Goal: Task Accomplishment & Management: Complete application form

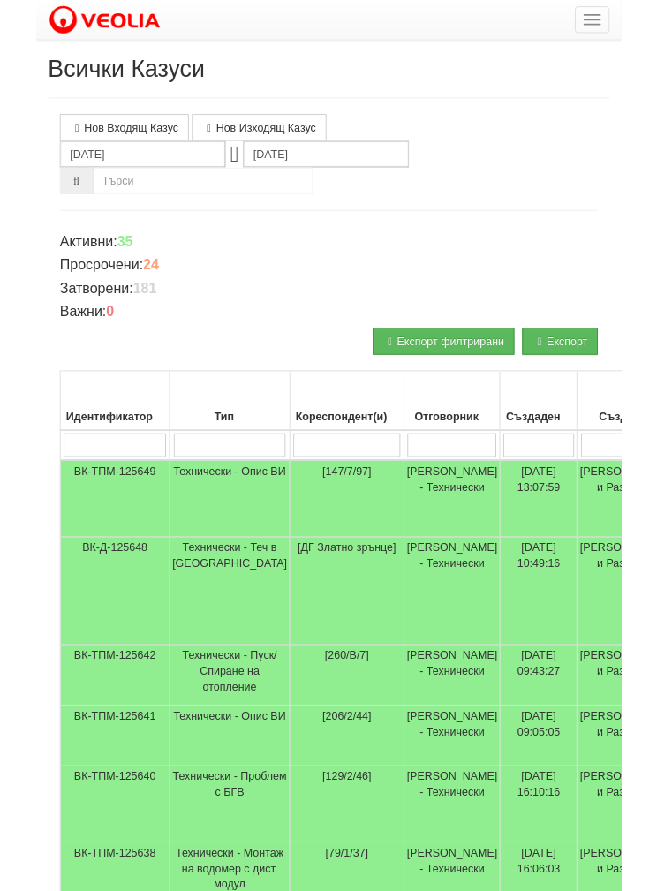
scroll to position [153, 0]
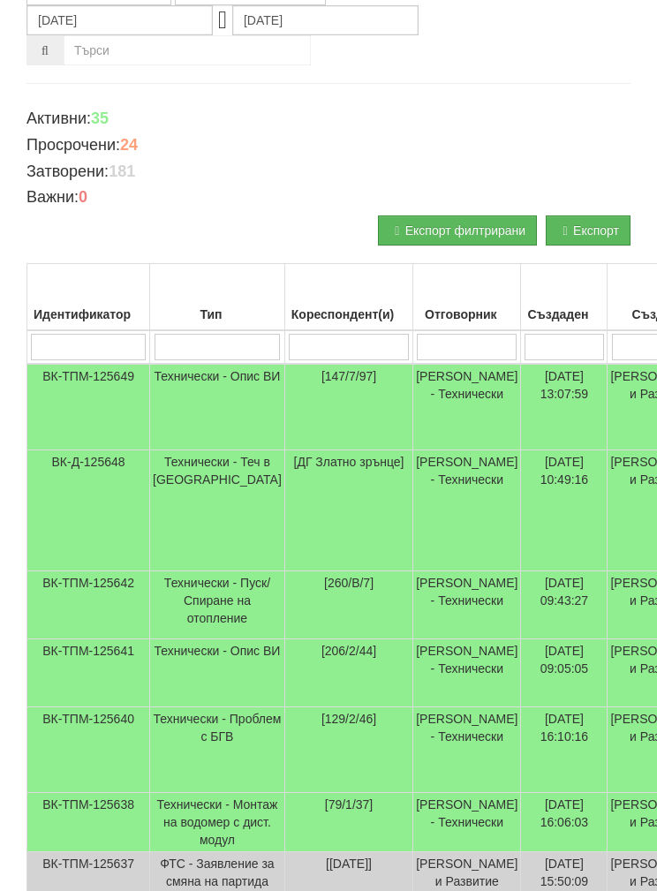
click at [292, 336] on input "search" at bounding box center [349, 347] width 120 height 27
type input "1"
type input "13"
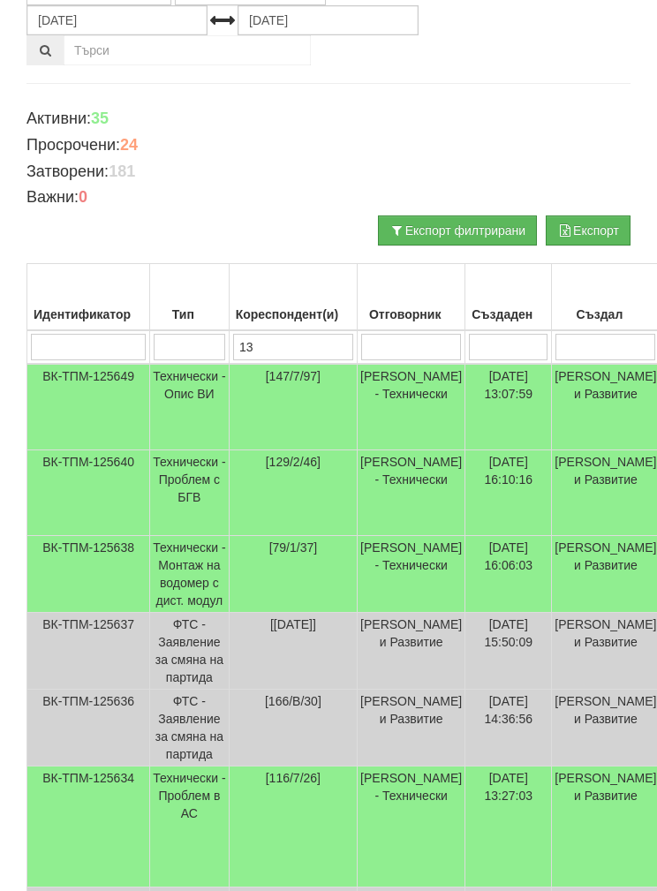
type input "13"
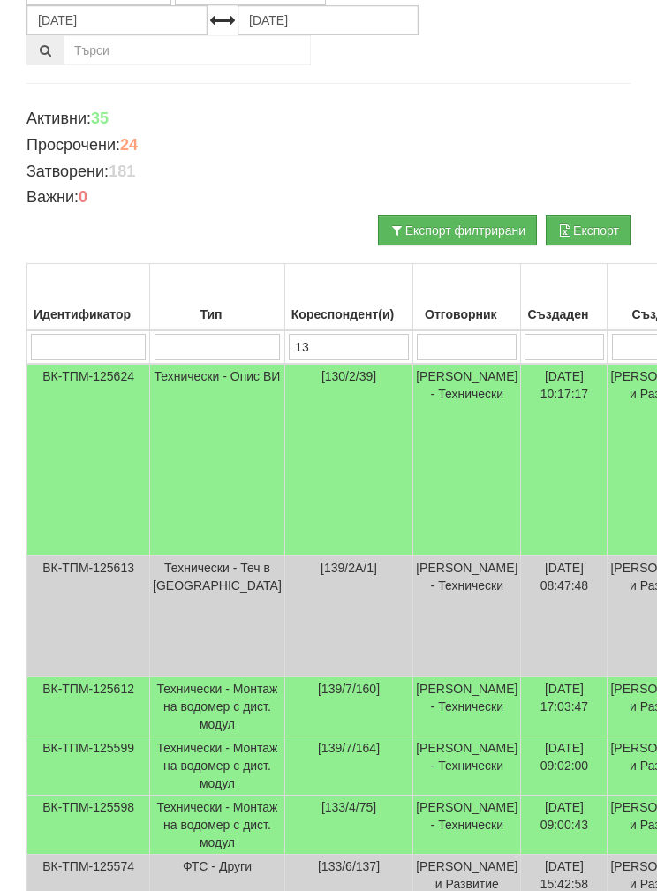
type input "139"
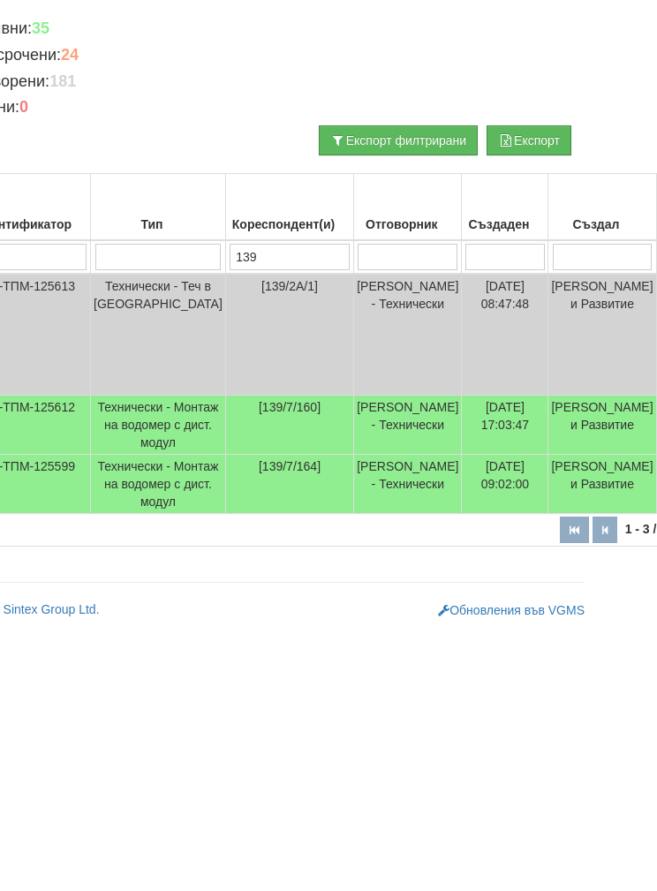
scroll to position [70, 0]
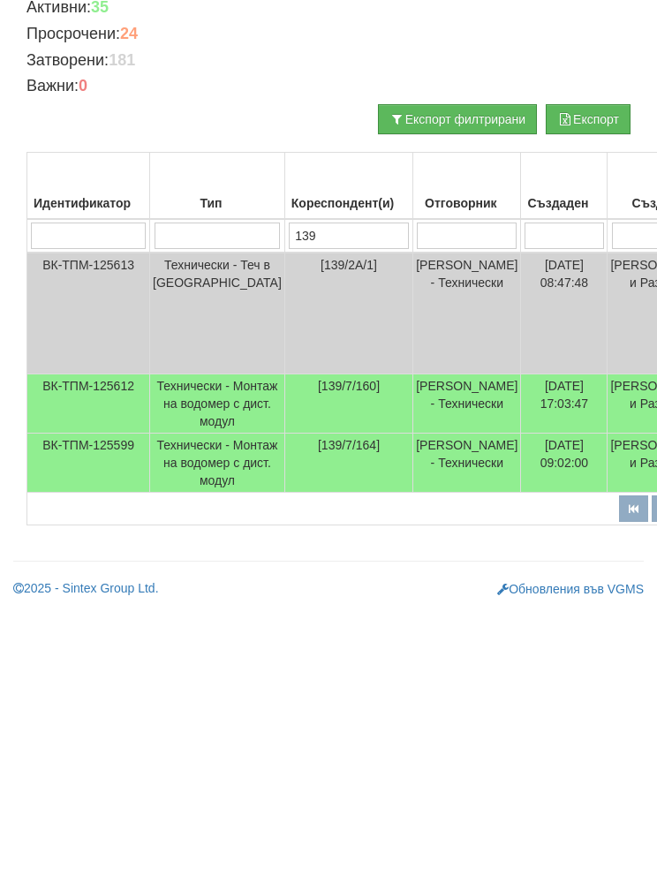
type input "139"
click at [186, 639] on td "Технически - Монтаж на водомер с дист. модул" at bounding box center [217, 668] width 135 height 59
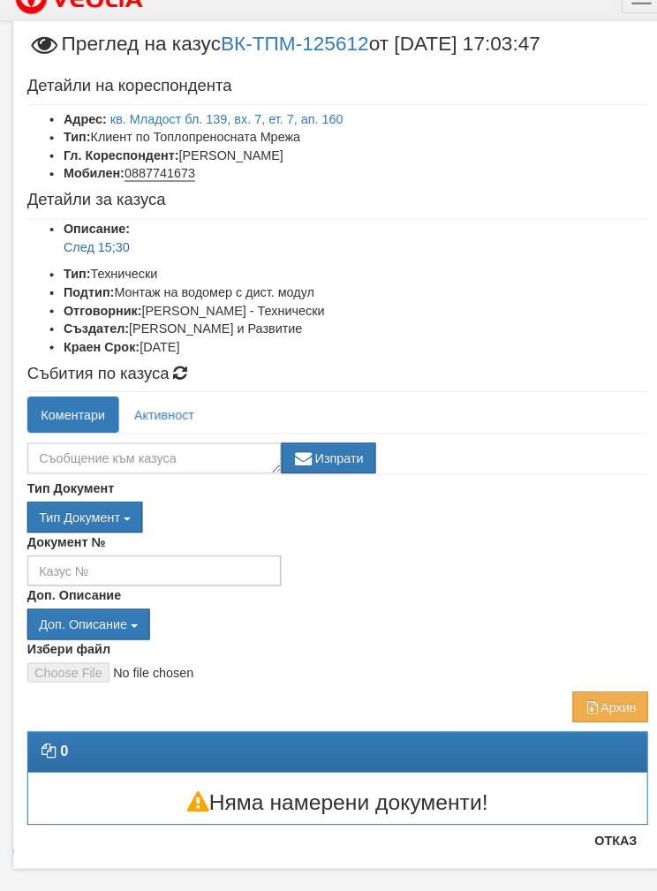
click at [589, 828] on button "Отказ" at bounding box center [599, 842] width 63 height 28
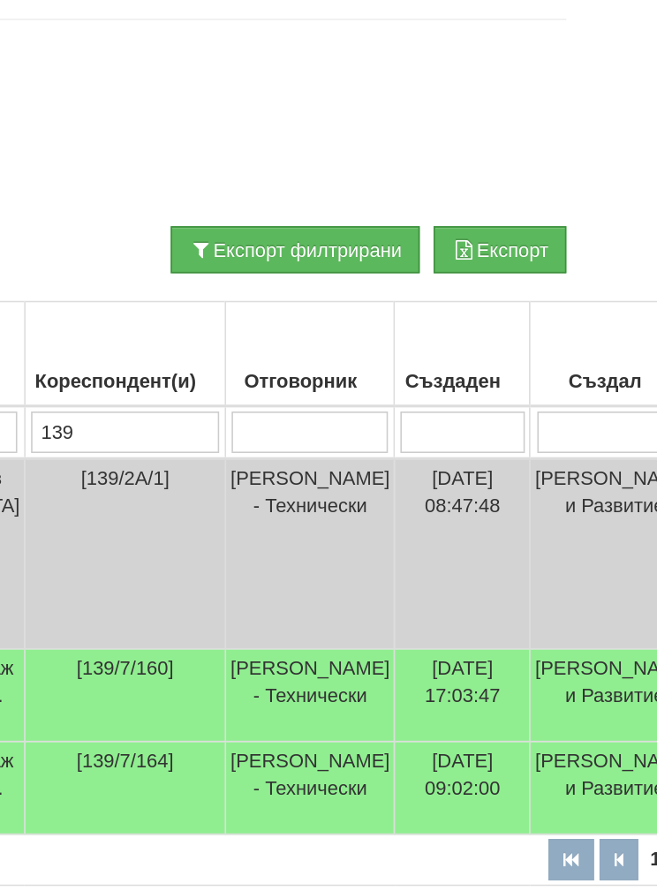
scroll to position [57, 269]
click at [144, 698] on td "[PERSON_NAME] - Технически" at bounding box center [198, 727] width 108 height 59
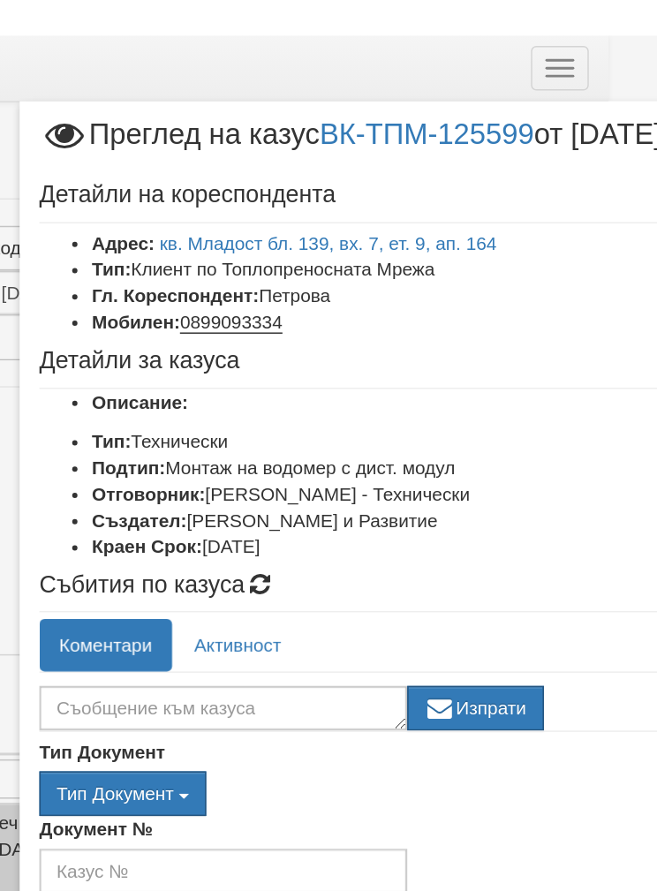
scroll to position [0, 247]
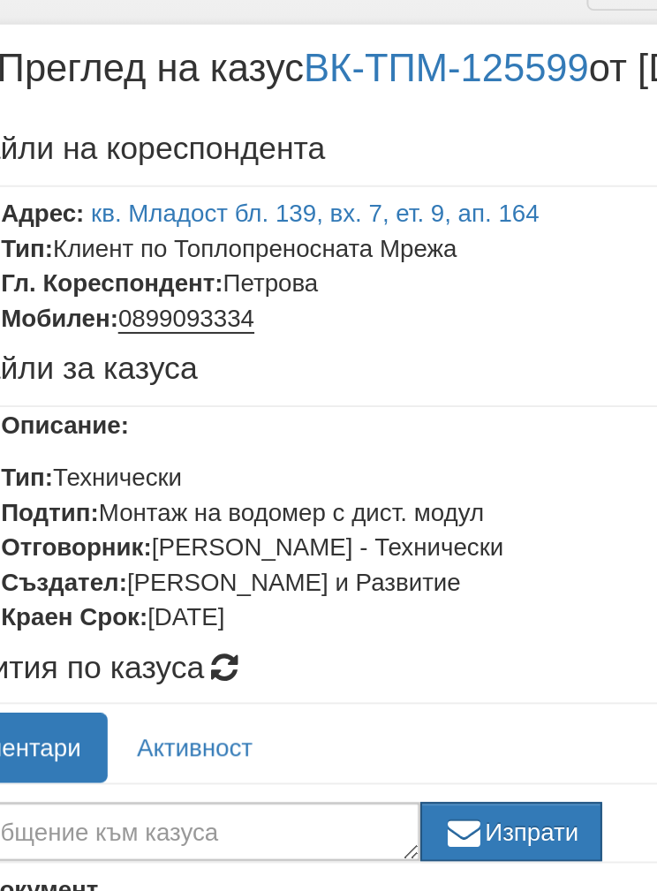
click at [231, 133] on link "кв. Младост бл. 139, вх. 7, ет. 9, ап. 164" at bounding box center [221, 140] width 227 height 14
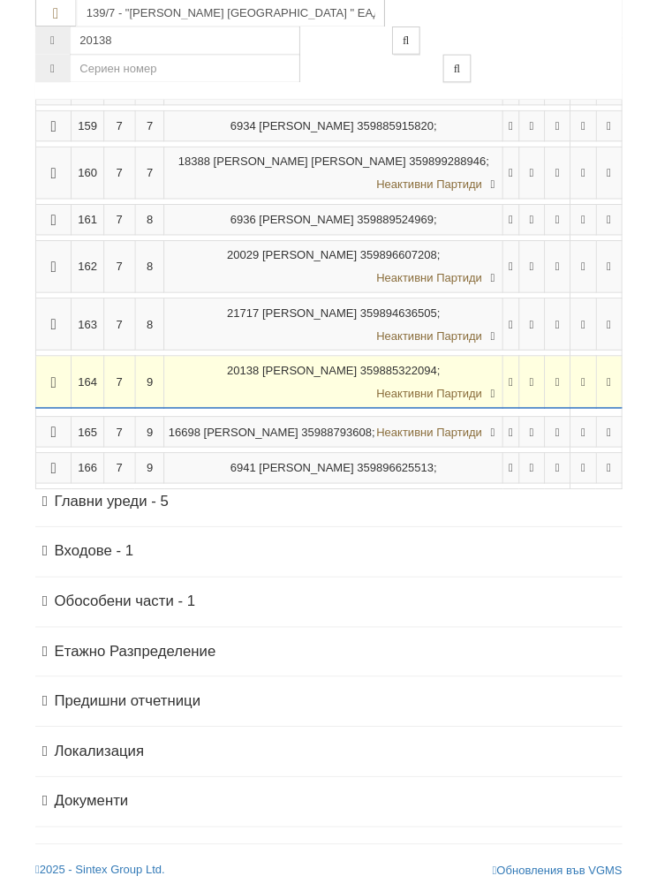
scroll to position [1151, 0]
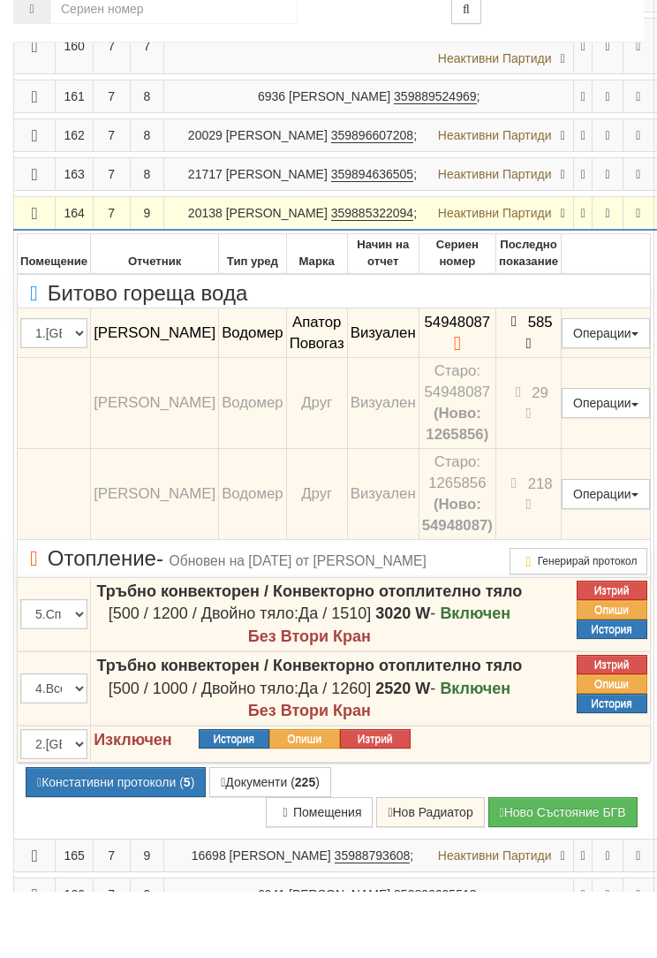
click at [0, 0] on button "Подмяна" at bounding box center [0, 0] width 0 height 0
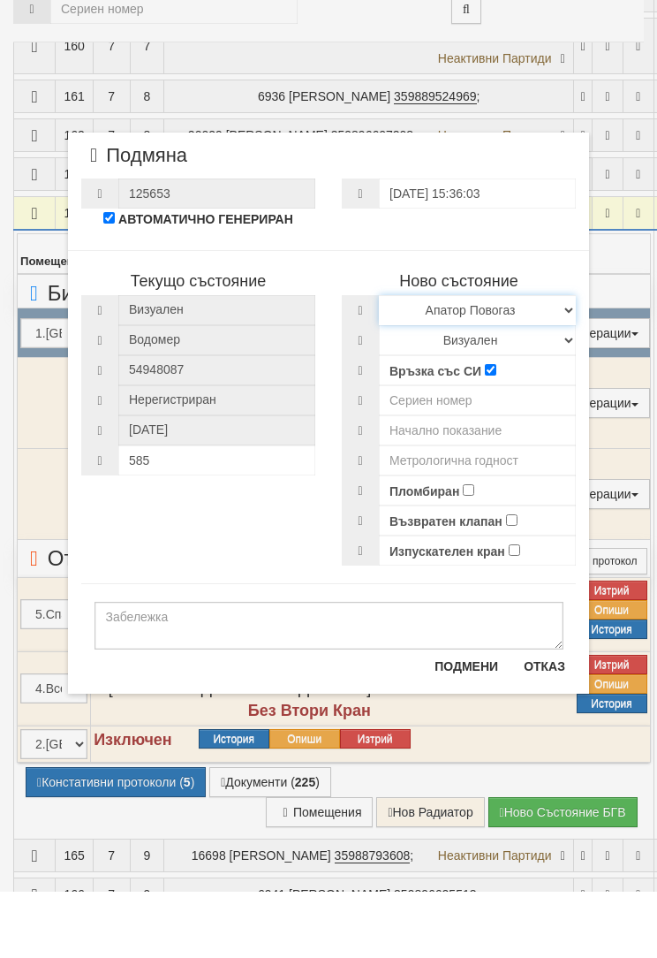
click at [513, 361] on select "Избери Марка и модел Апатор Повогаз Друг Кундис Радио Сименс Визуален Сименс Ра…" at bounding box center [477, 376] width 197 height 30
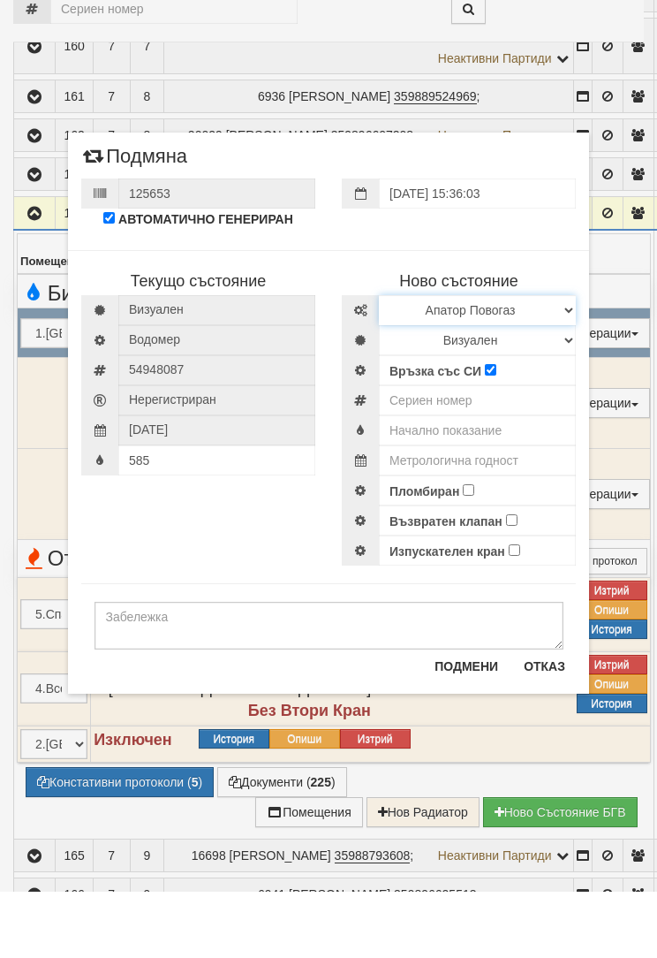
select select "ed08aeea-bb71-eb11-810c-b7de96689bdf"
click at [514, 391] on select "Визуален Дистанционен Изолирана линия БГВ Няма Oтклонение БГВ Няма Щранг БГВ" at bounding box center [477, 406] width 197 height 30
select select "2"
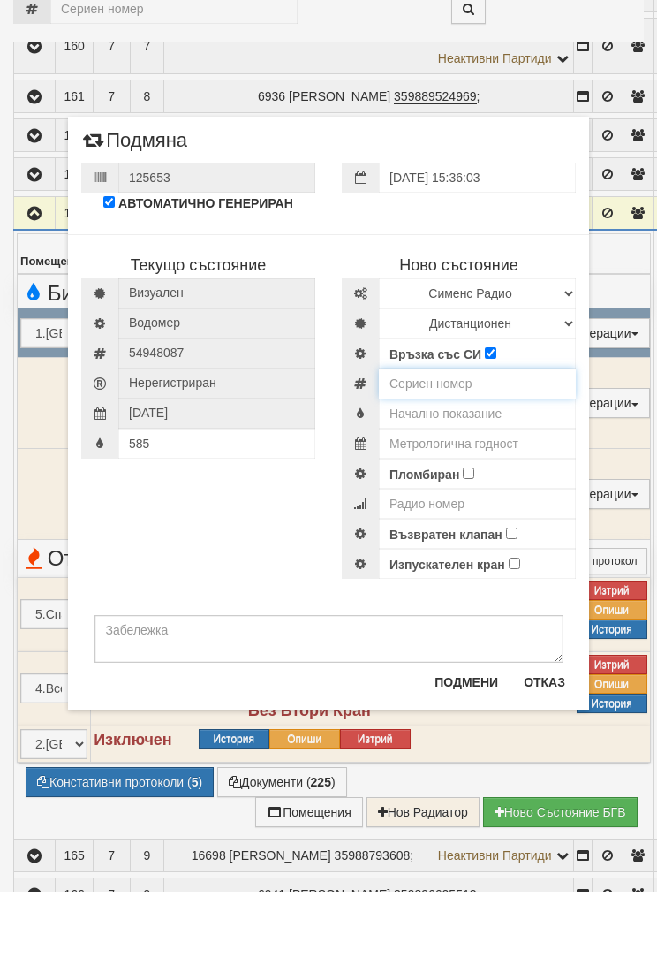
click at [494, 435] on input "number" at bounding box center [477, 450] width 197 height 30
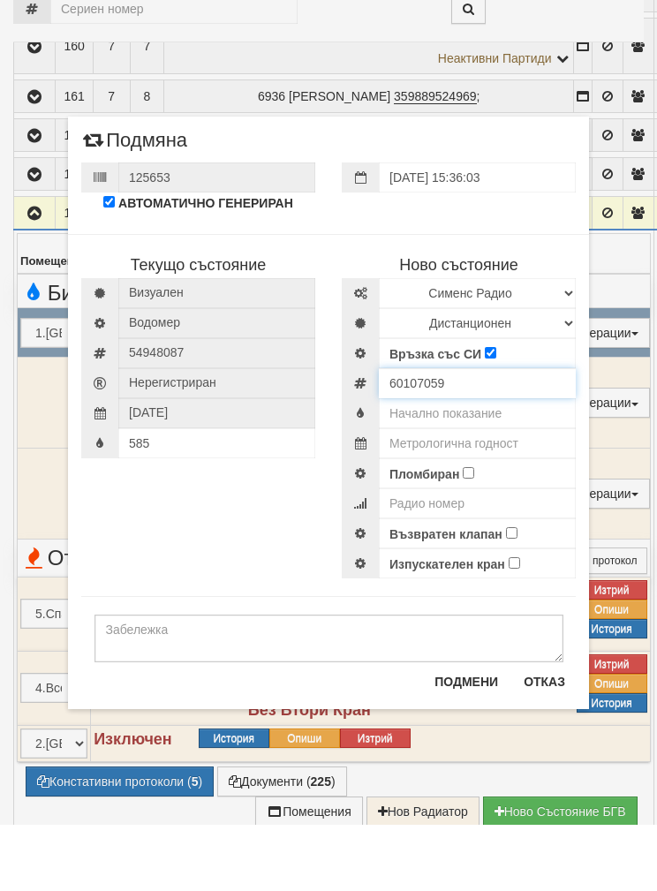
type input "60107059"
click at [510, 465] on input "text" at bounding box center [477, 480] width 197 height 30
type input "0.044"
click at [504, 495] on input "text" at bounding box center [477, 510] width 197 height 30
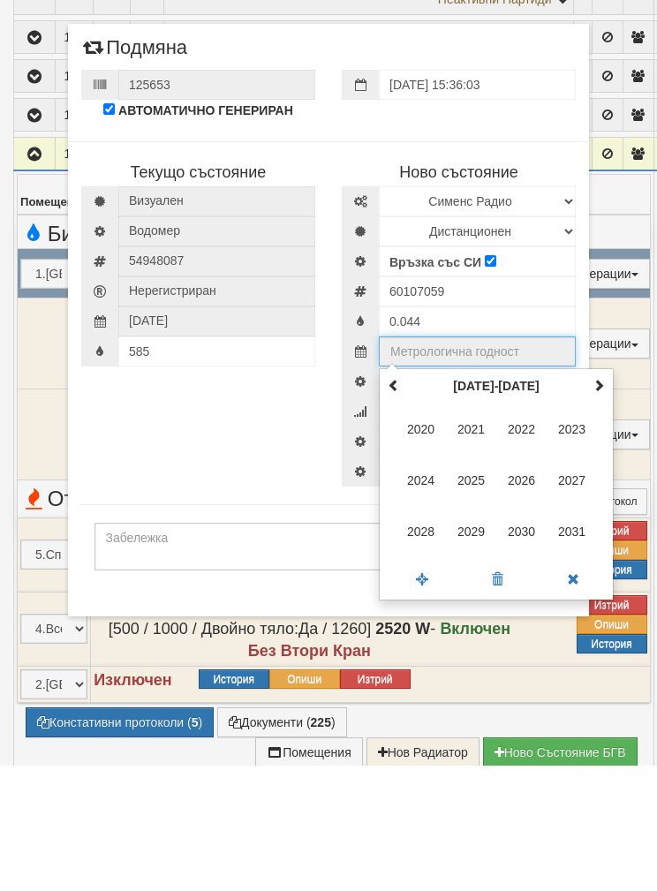
click at [593, 504] on span at bounding box center [599, 510] width 12 height 12
click at [470, 582] on span "2035" at bounding box center [472, 606] width 48 height 48
type input "2035"
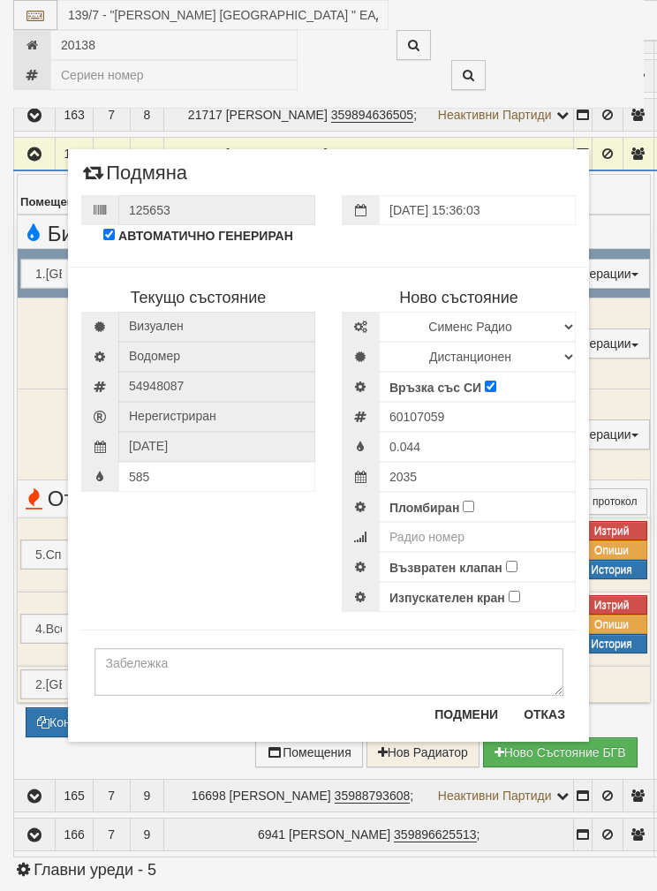
click at [469, 504] on input "Пломбиран" at bounding box center [468, 506] width 11 height 11
checkbox input "true"
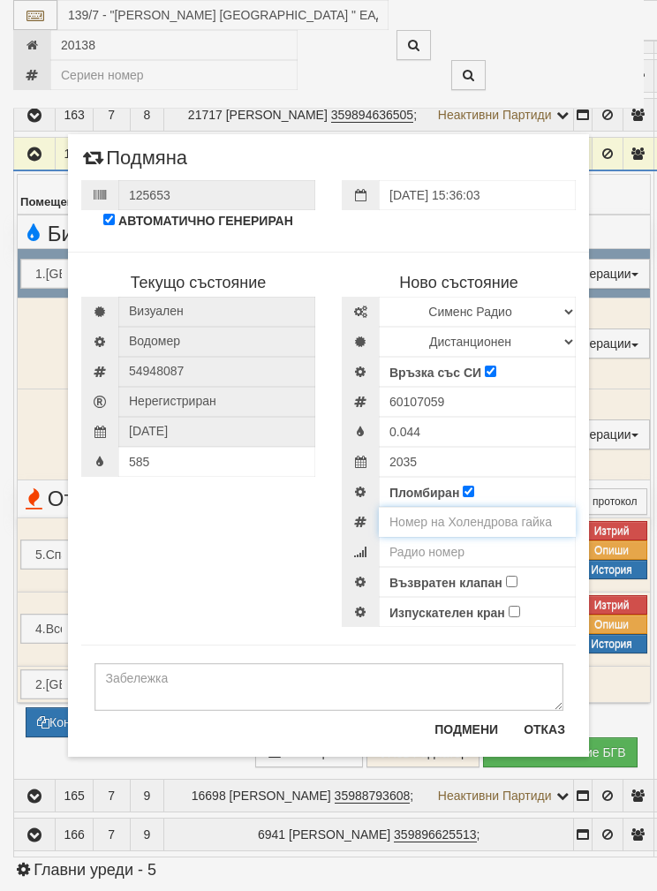
click at [517, 512] on input "number" at bounding box center [477, 522] width 197 height 30
type input "0129598"
click at [501, 554] on input "number" at bounding box center [477, 552] width 197 height 30
click at [507, 578] on input "Възвратен клапан" at bounding box center [511, 581] width 11 height 11
checkbox input "true"
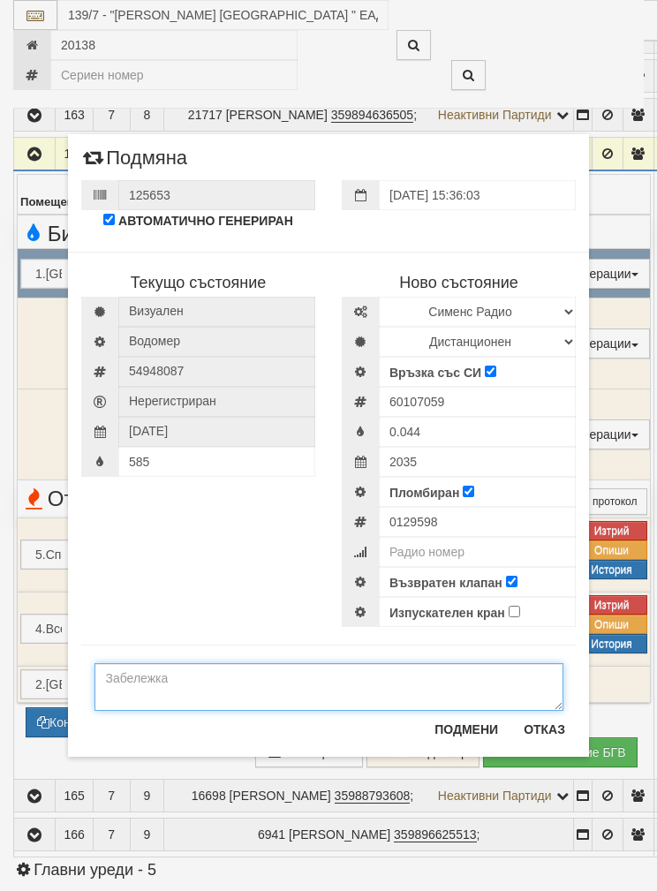
click at [440, 681] on textarea at bounding box center [329, 687] width 469 height 48
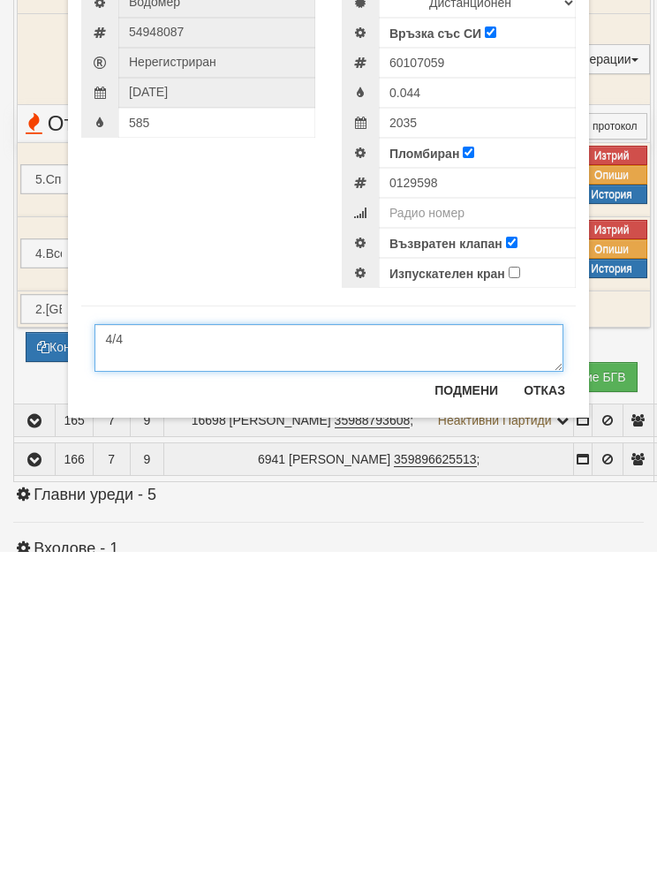
scroll to position [1347, 0]
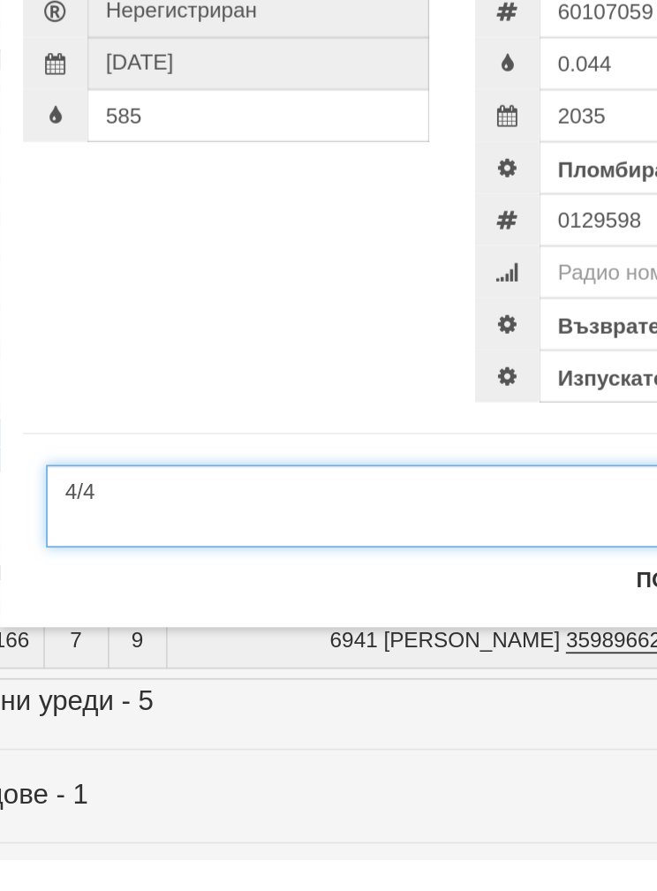
type textarea "4/4"
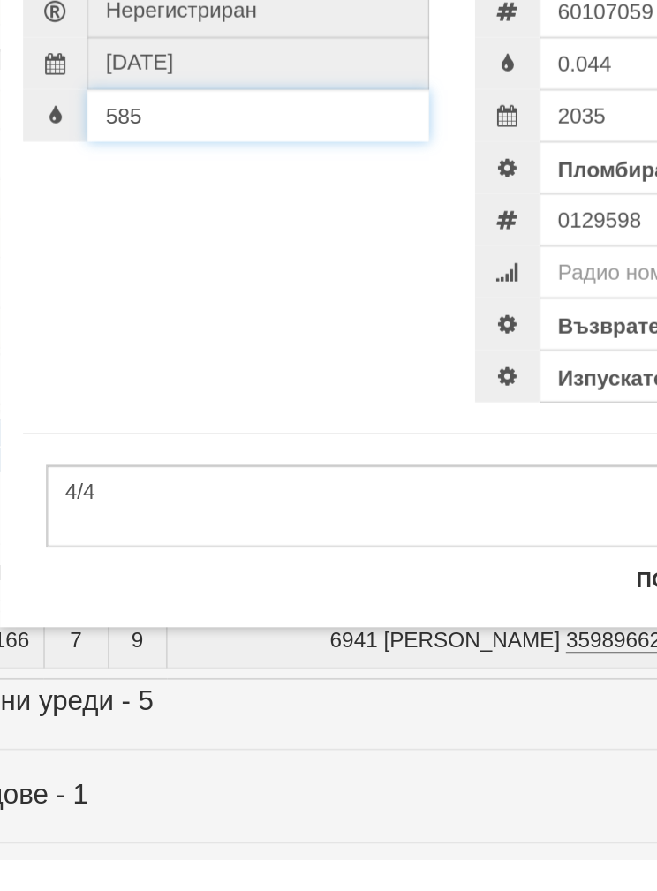
click at [197, 447] on div "585" at bounding box center [198, 462] width 234 height 30
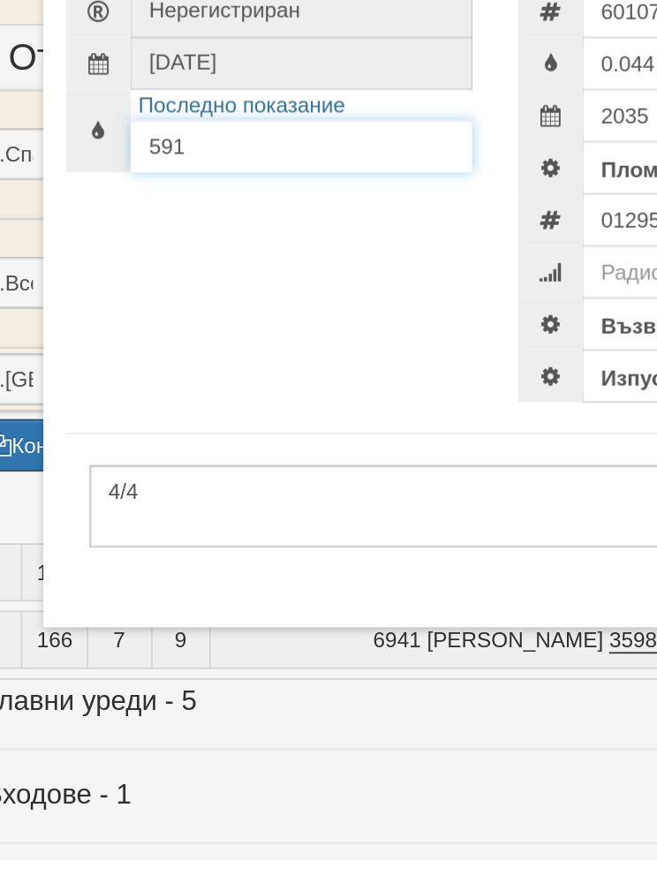
type input "591"
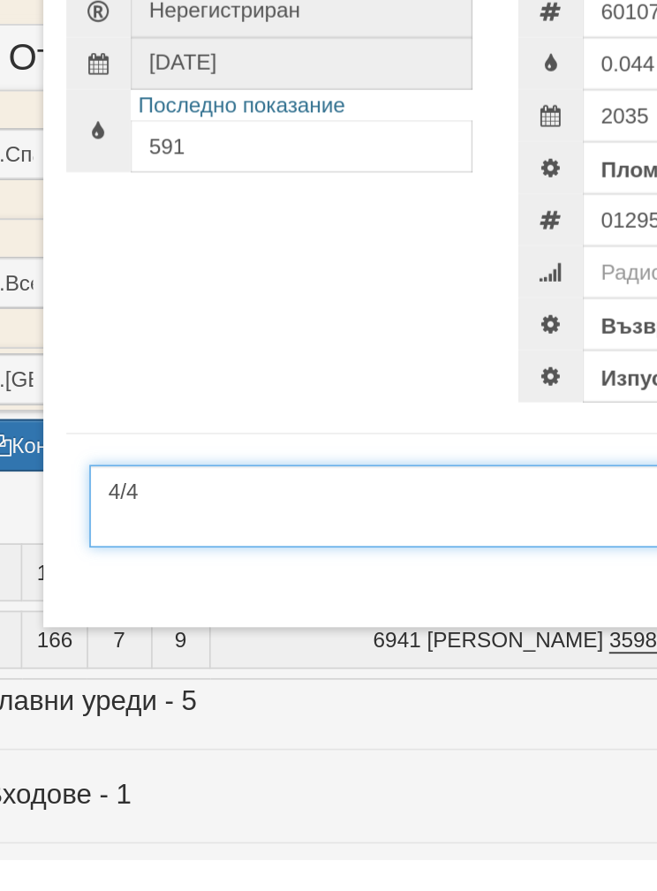
click at [227, 663] on textarea "4/4" at bounding box center [329, 687] width 469 height 48
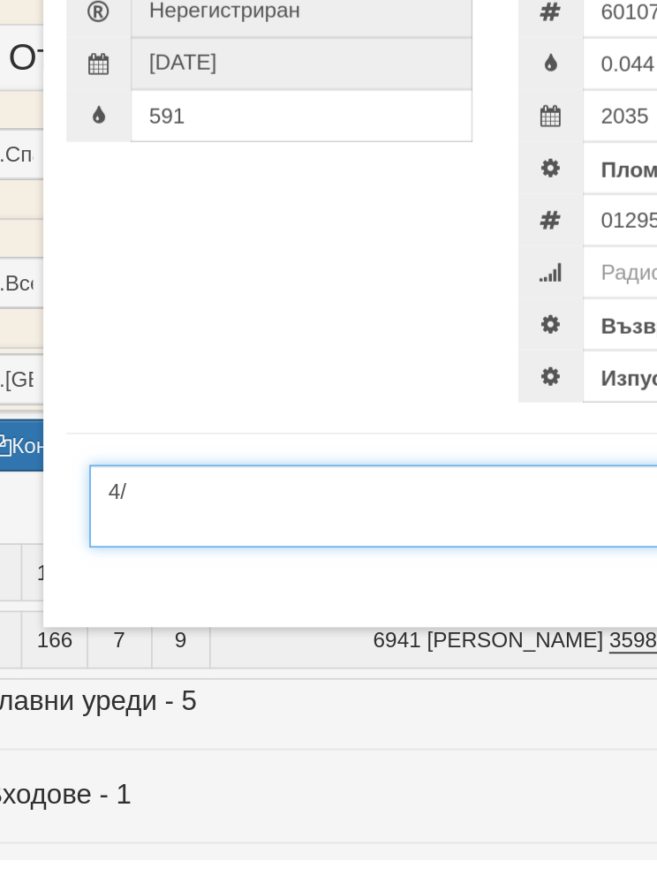
type textarea "4"
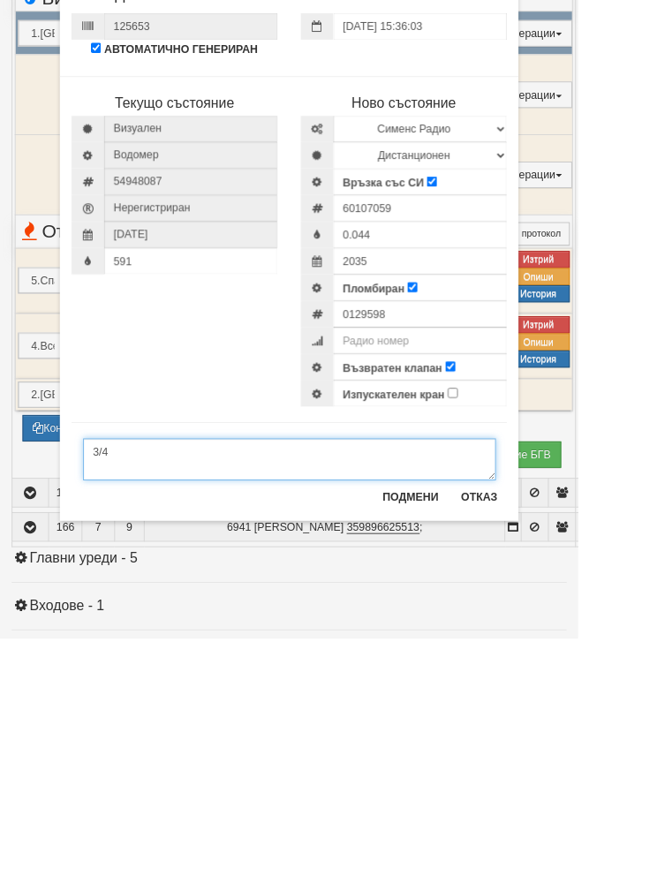
type textarea "3/4"
click at [509, 716] on button "Подмени" at bounding box center [466, 730] width 85 height 28
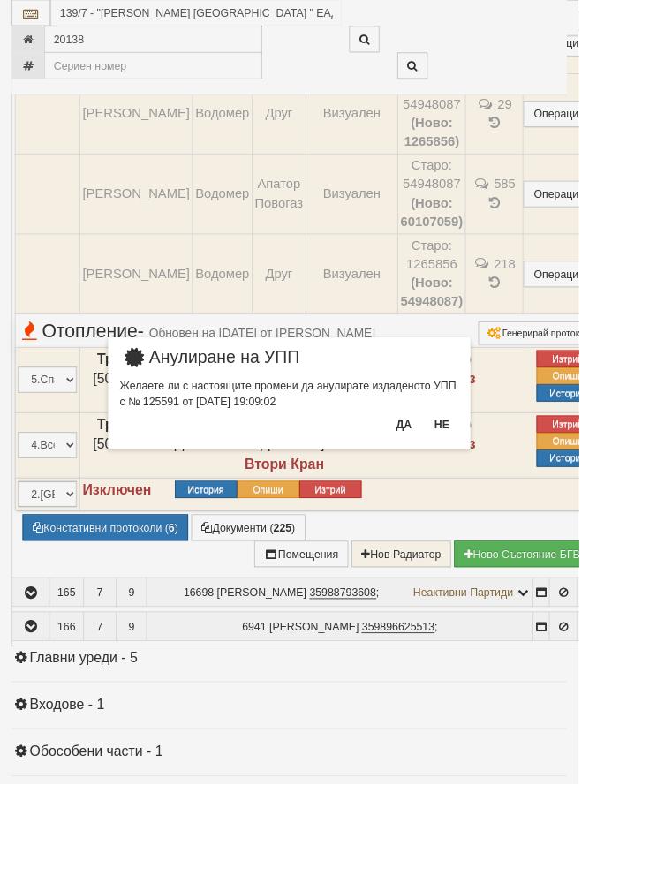
click at [478, 481] on button "Да" at bounding box center [458, 482] width 39 height 28
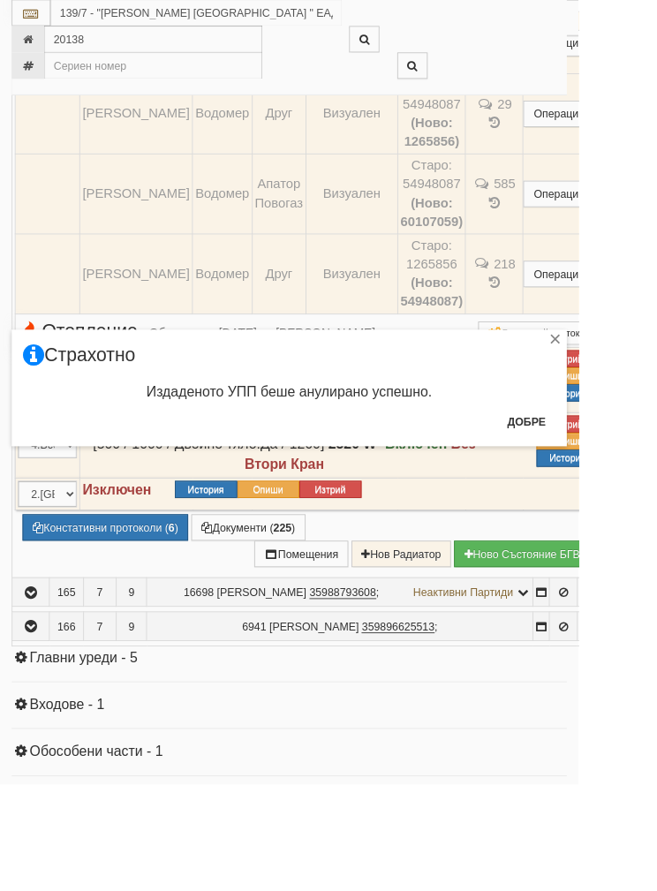
click at [631, 466] on button "Добре" at bounding box center [597, 480] width 65 height 28
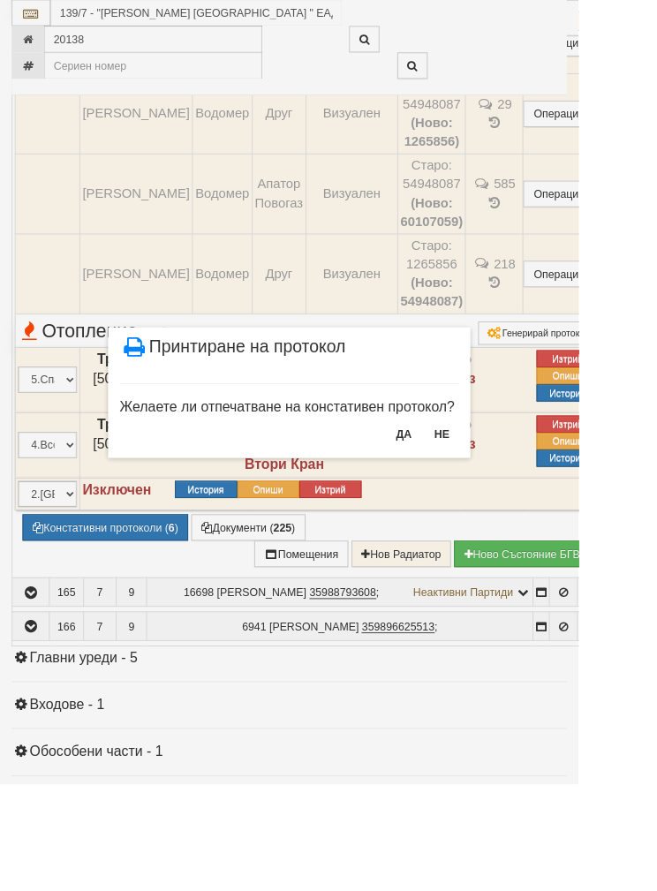
click at [521, 492] on button "НЕ" at bounding box center [502, 493] width 38 height 28
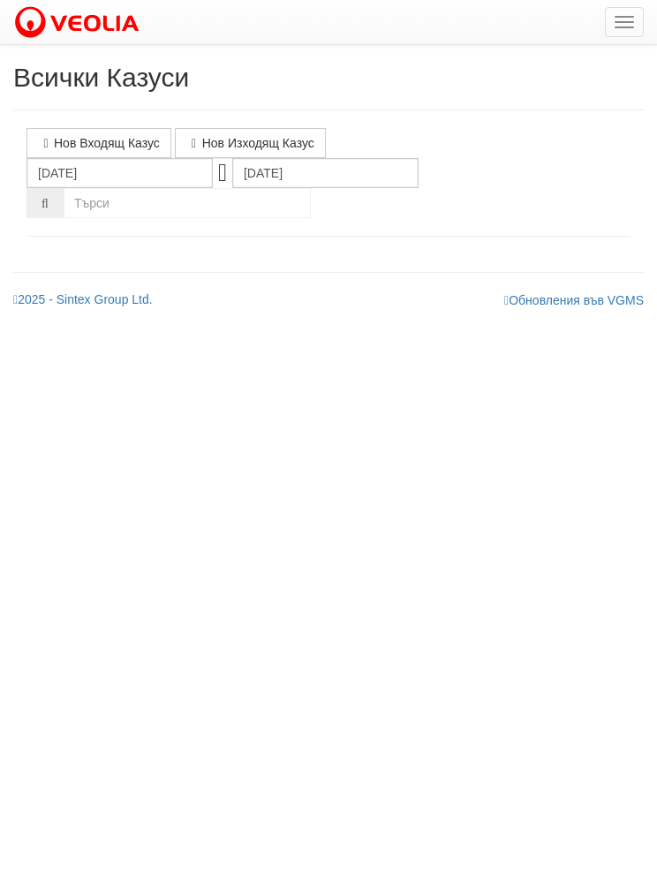
select select "1"
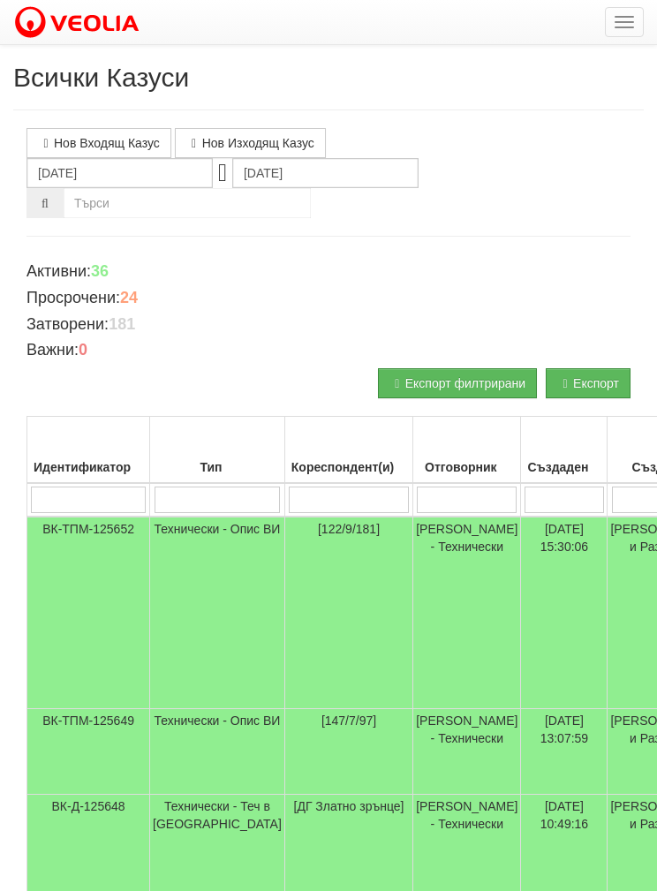
scroll to position [26, 0]
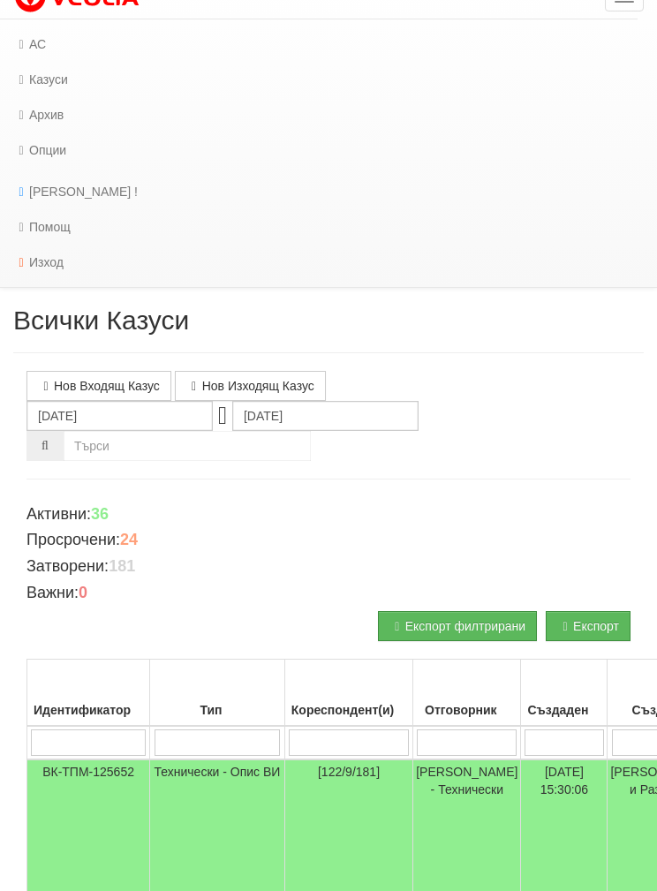
scroll to position [0, 0]
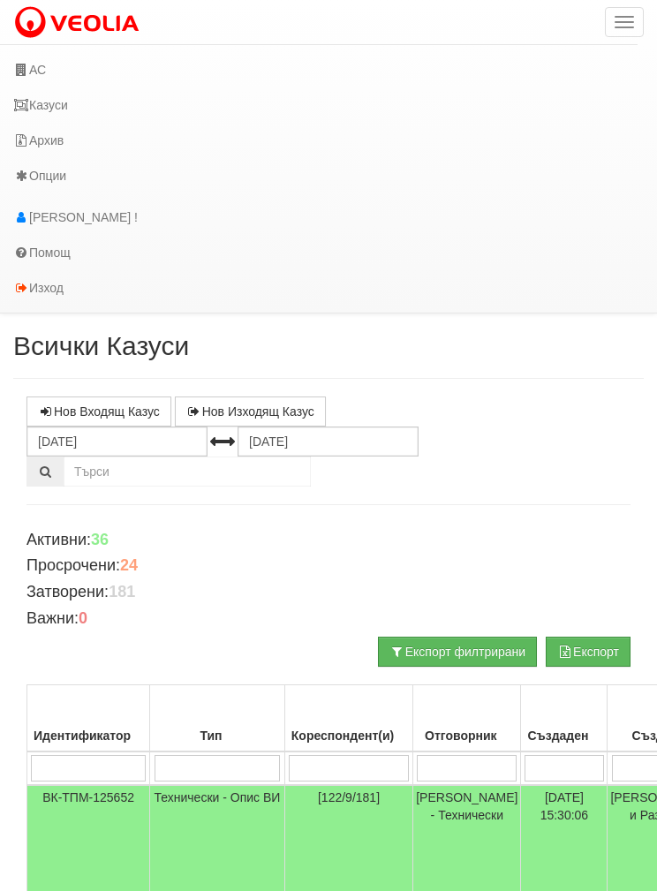
click at [114, 65] on link "АС" at bounding box center [319, 69] width 638 height 35
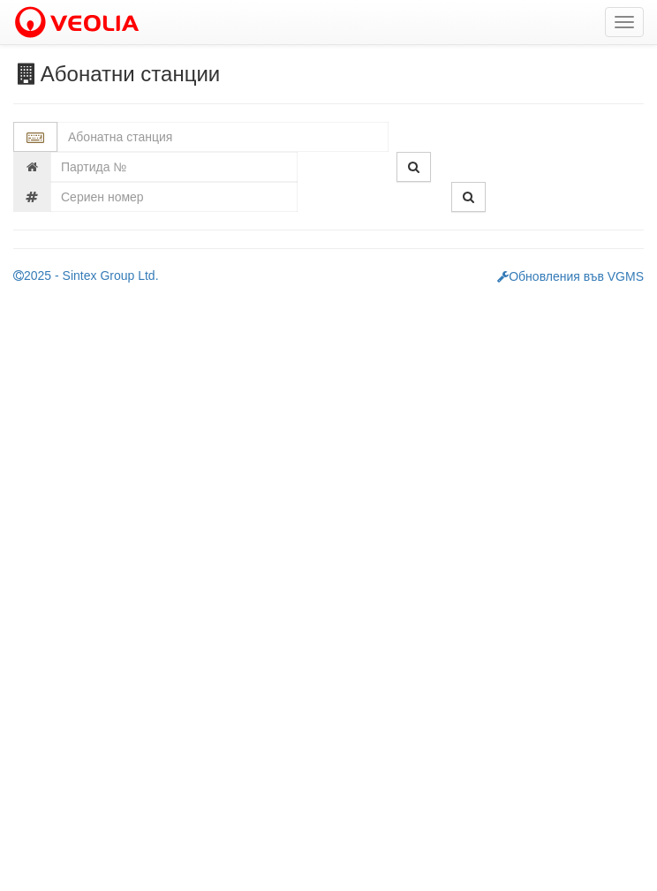
click at [316, 138] on input "text" at bounding box center [222, 137] width 331 height 30
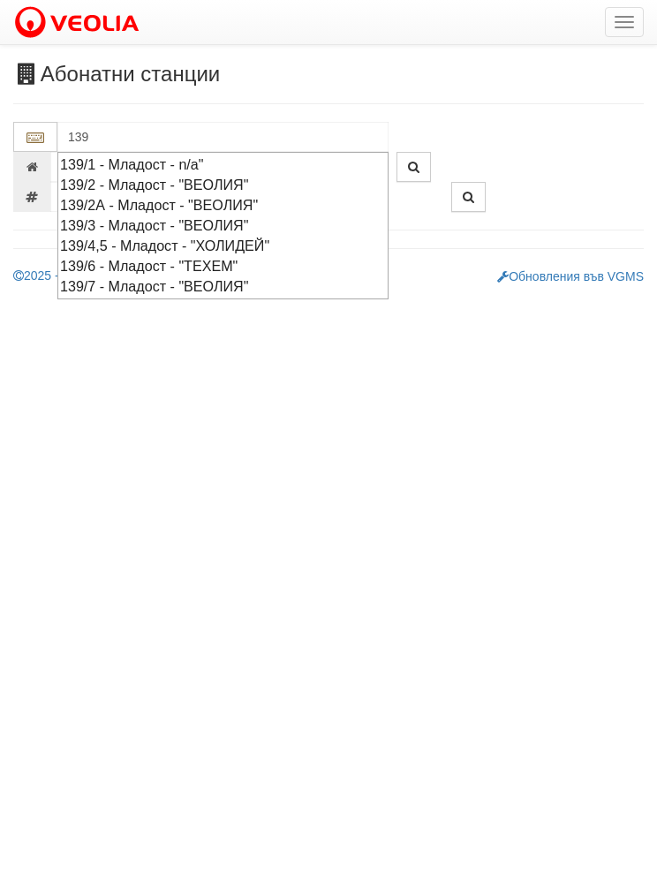
click at [71, 281] on div "139/7 - Младост - "ВЕОЛИЯ"" at bounding box center [223, 286] width 326 height 20
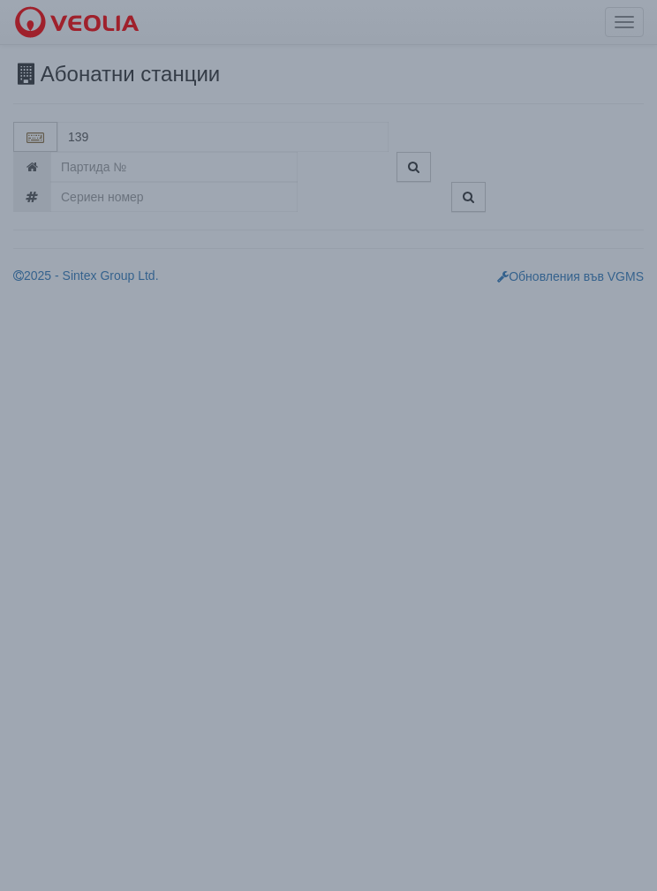
type input "139/7 - Младост - "ВЕОЛИЯ""
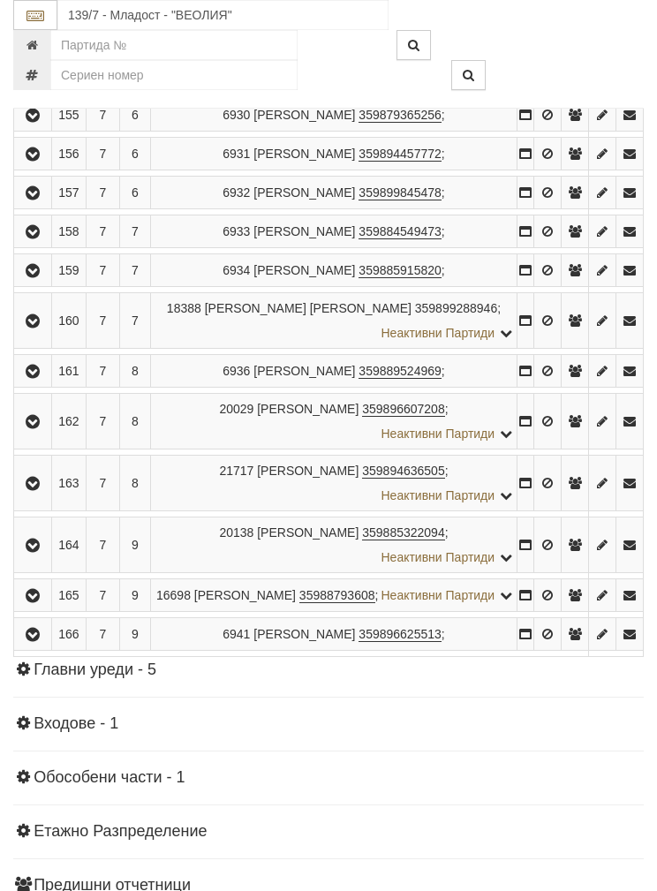
scroll to position [1020, 0]
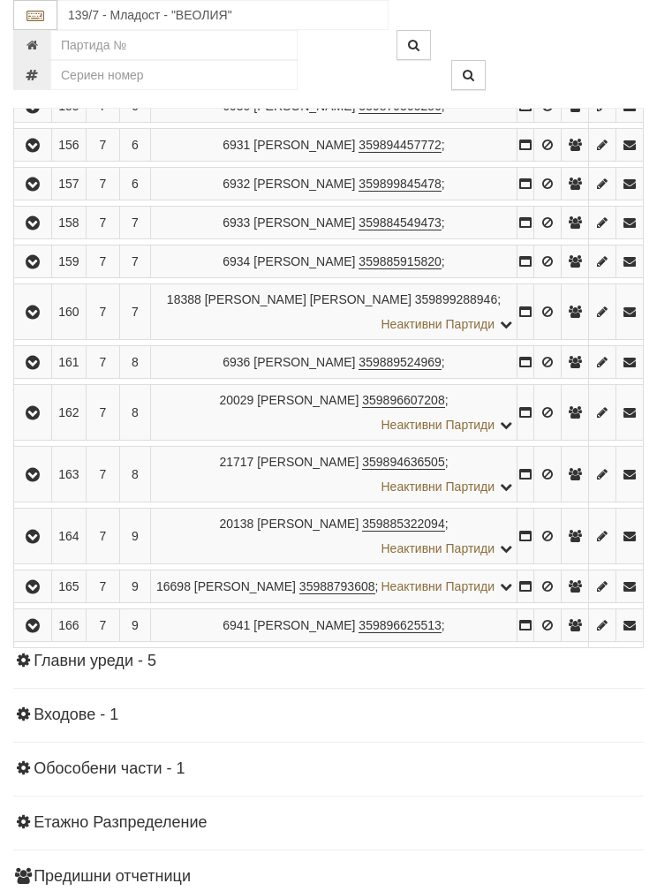
click at [19, 302] on button "button" at bounding box center [33, 312] width 32 height 27
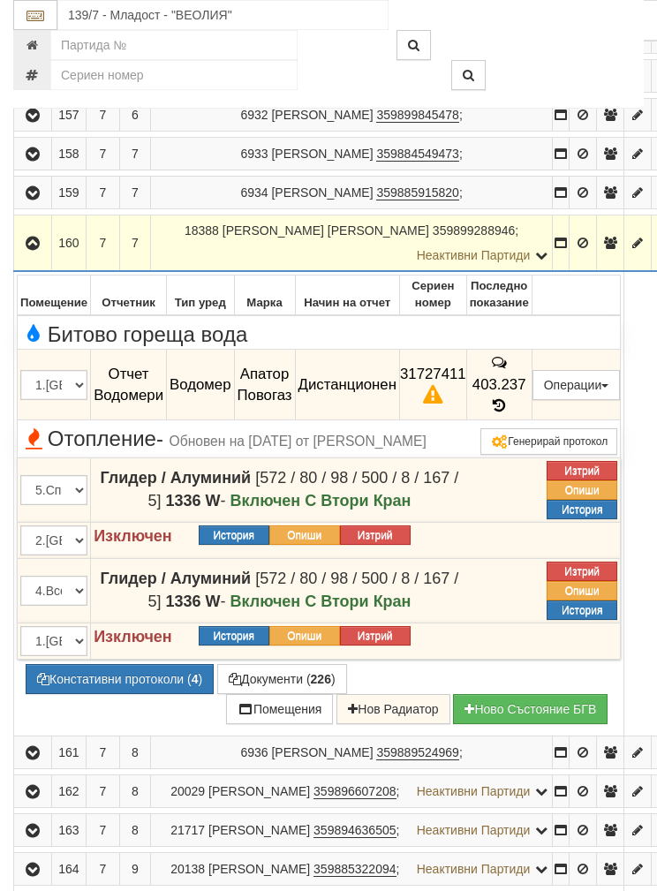
click at [0, 0] on button "Подмяна" at bounding box center [0, 0] width 0 height 0
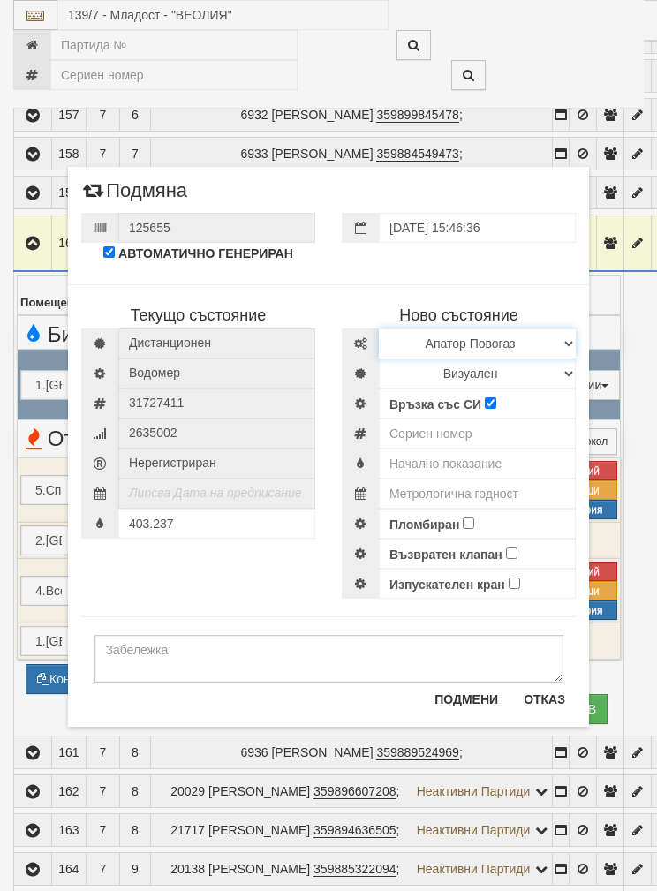
click at [523, 340] on select "Избери Марка и модел Апатор Повогаз Друг Кундис Радио Сименс Визуален Сименс Ра…" at bounding box center [477, 344] width 197 height 30
select select "ed08aeea-bb71-eb11-810c-b7de96689bdf"
click at [516, 367] on select "Визуален Дистанционен Изолирана линия БГВ Няма Oтклонение БГВ Няма Щранг БГВ" at bounding box center [477, 374] width 197 height 30
select select "2"
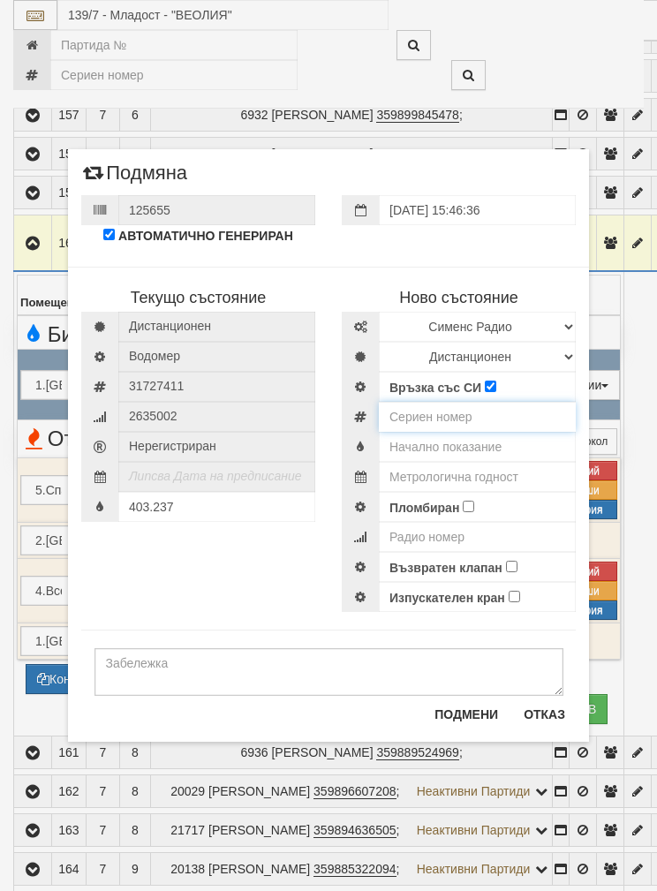
click at [520, 414] on input "number" at bounding box center [477, 417] width 197 height 30
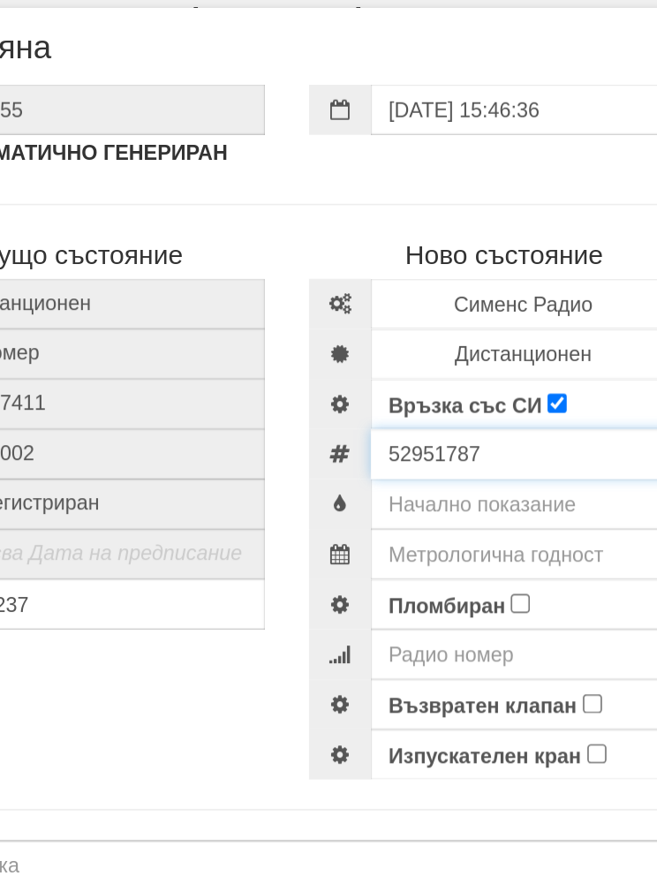
type input "52951787"
click at [379, 432] on input "text" at bounding box center [477, 447] width 197 height 30
type input "0.027"
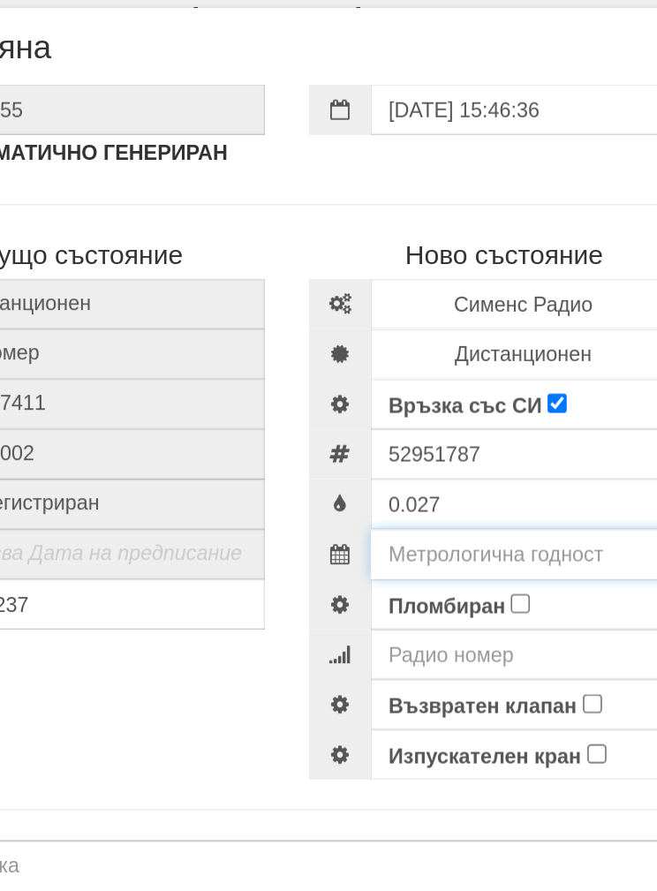
click at [379, 462] on input "text" at bounding box center [477, 477] width 197 height 30
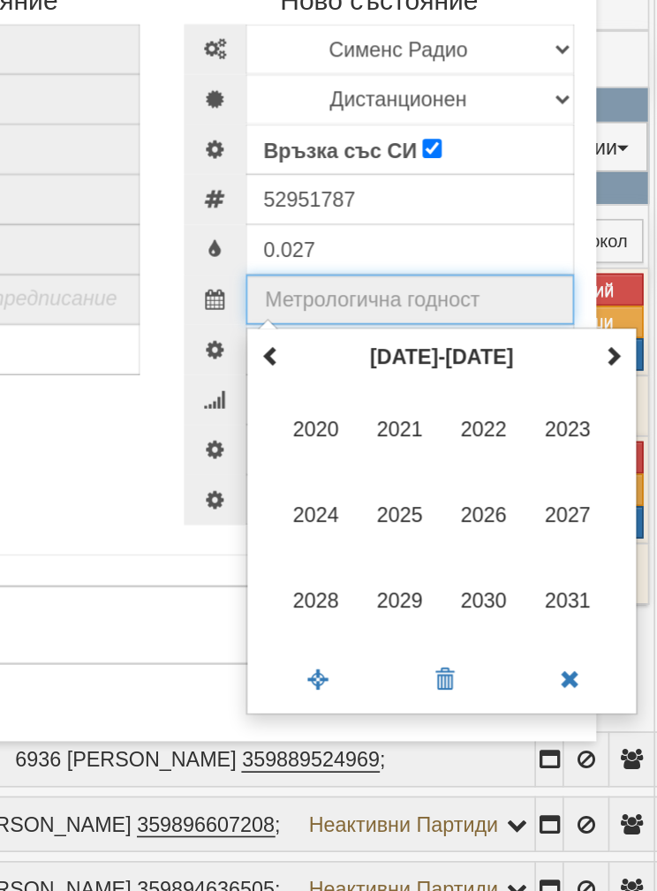
click at [593, 504] on span at bounding box center [599, 510] width 12 height 12
click at [448, 582] on span "2035" at bounding box center [472, 606] width 48 height 48
type input "2035"
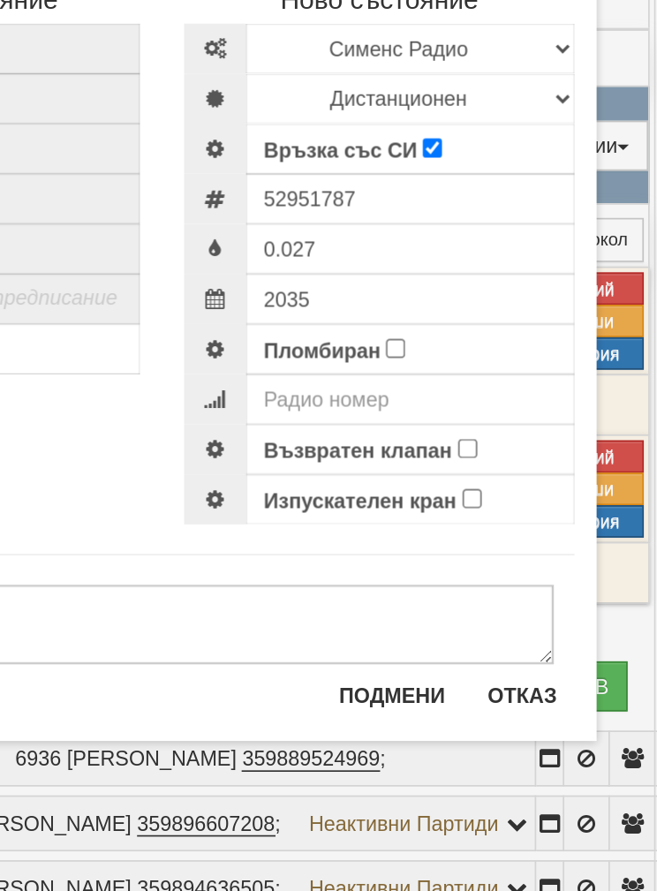
click at [463, 501] on input "Пломбиран" at bounding box center [468, 506] width 11 height 11
checkbox input "true"
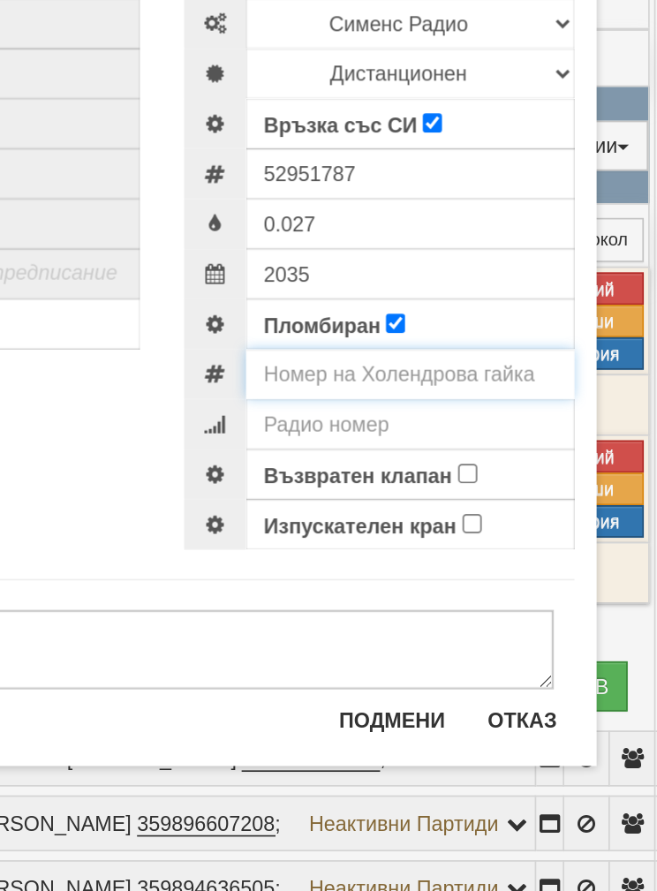
click at [379, 507] on input "number" at bounding box center [477, 522] width 197 height 30
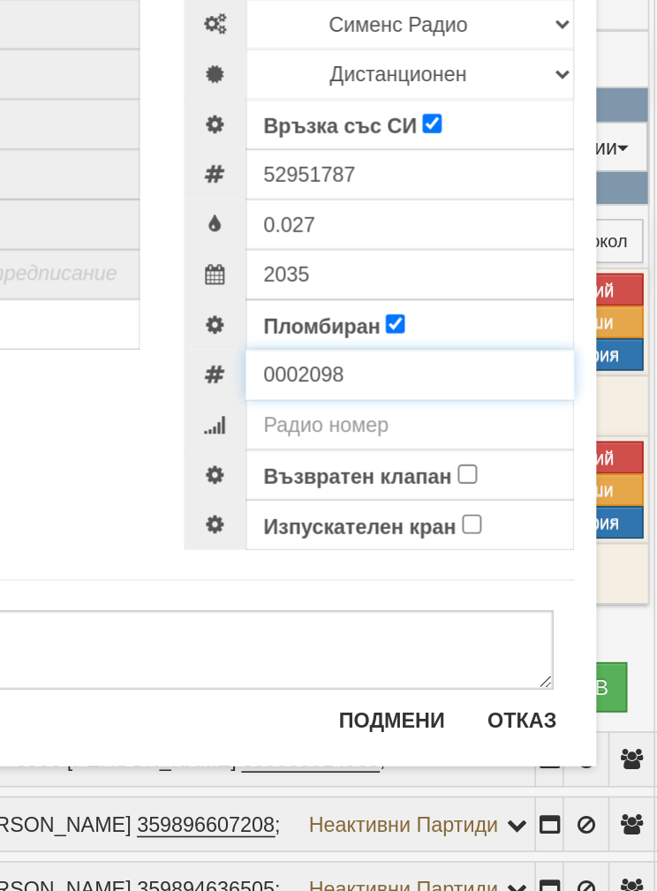
type input "0002098"
click at [506, 576] on input "Възвратен клапан" at bounding box center [511, 581] width 11 height 11
checkbox input "true"
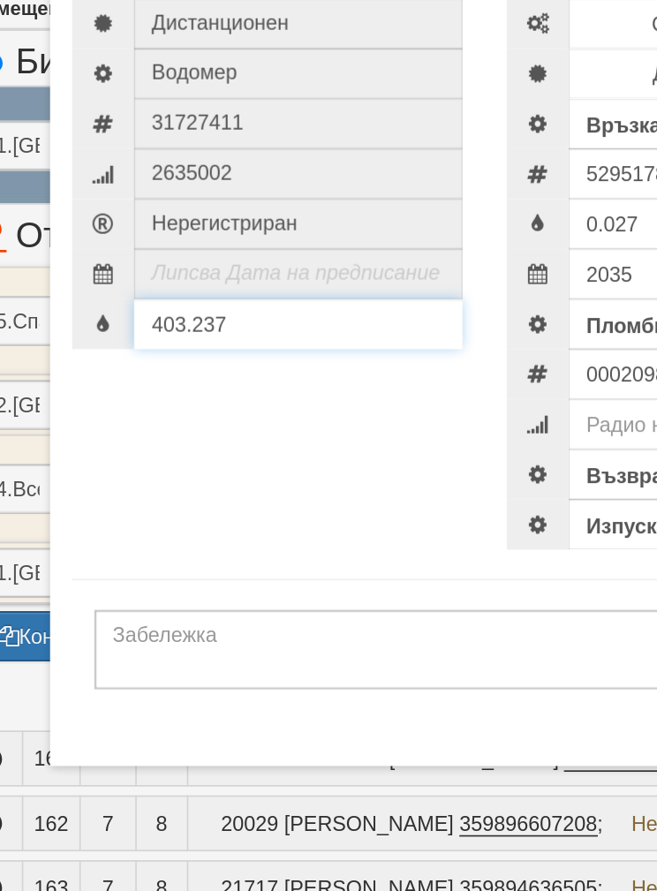
click at [211, 477] on input "403.237" at bounding box center [216, 492] width 197 height 30
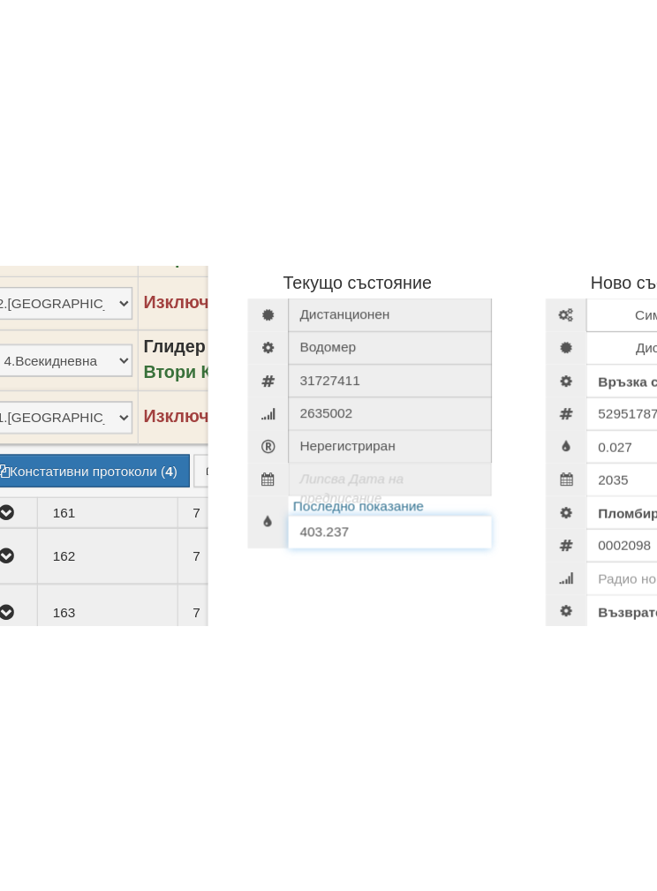
scroll to position [1140, 0]
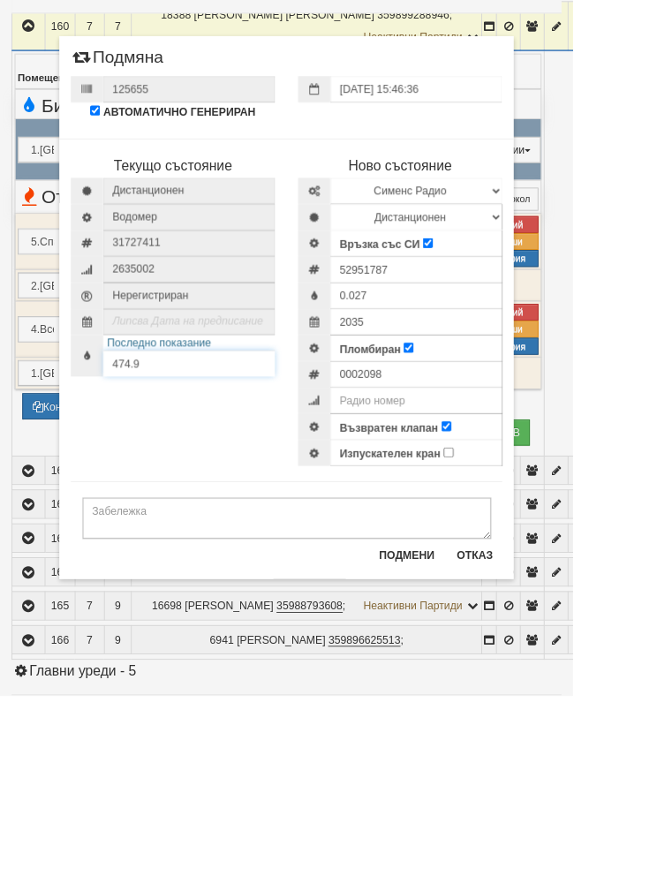
type input "474.9"
click at [564, 663] on textarea at bounding box center [329, 687] width 469 height 48
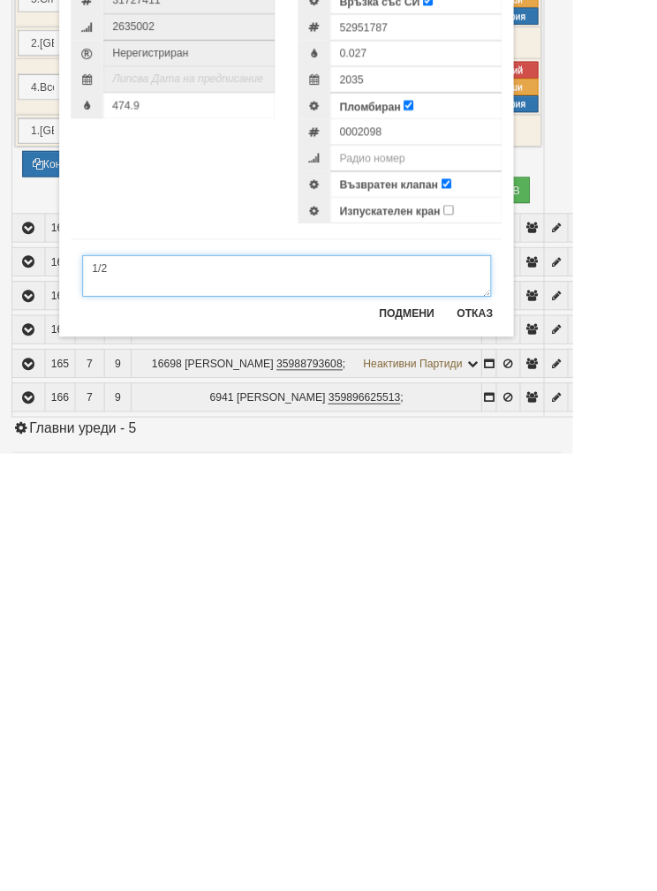
type textarea "1/2"
click at [509, 716] on button "Подмени" at bounding box center [466, 730] width 85 height 28
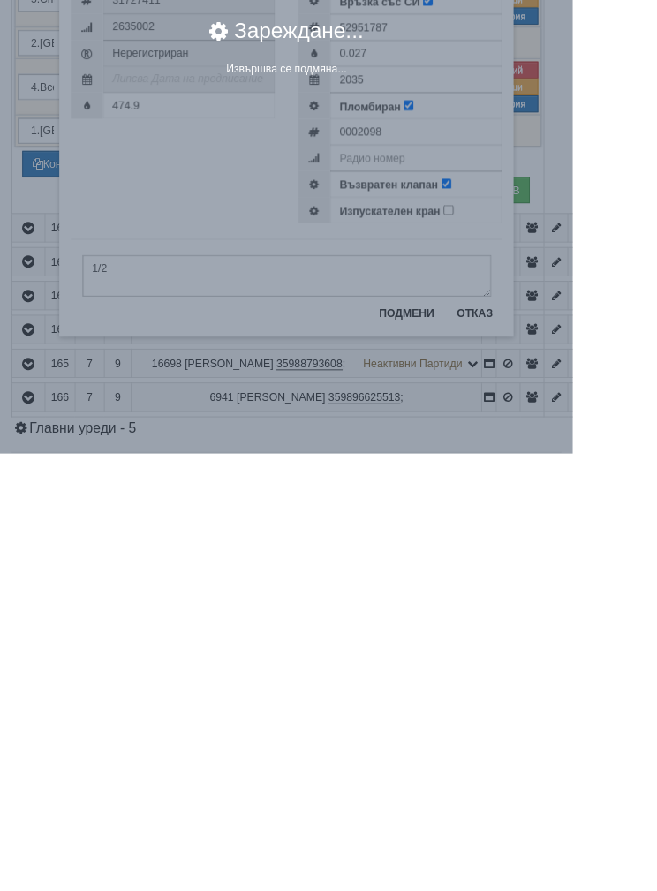
scroll to position [1511, 0]
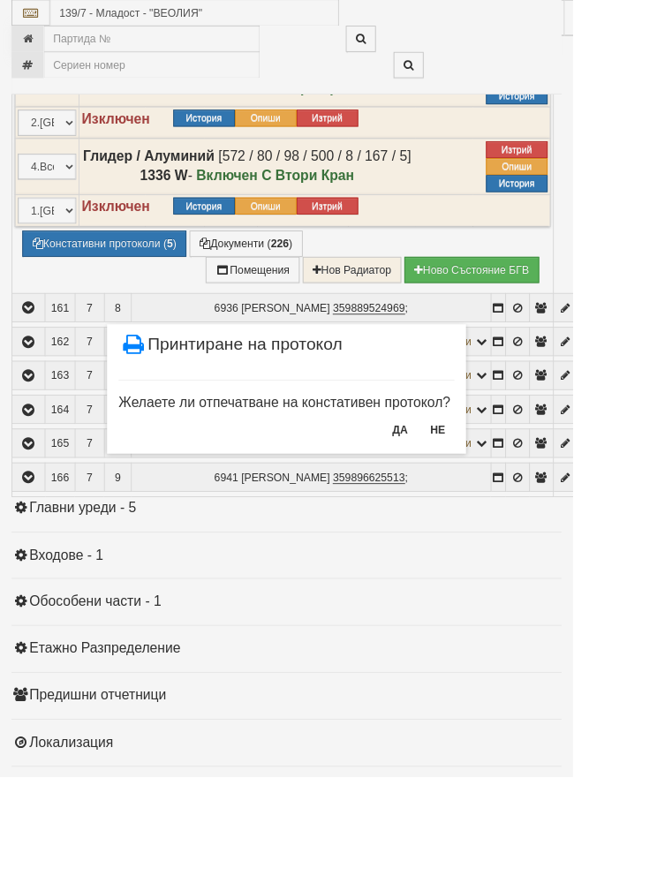
click at [521, 490] on button "НЕ" at bounding box center [502, 493] width 38 height 28
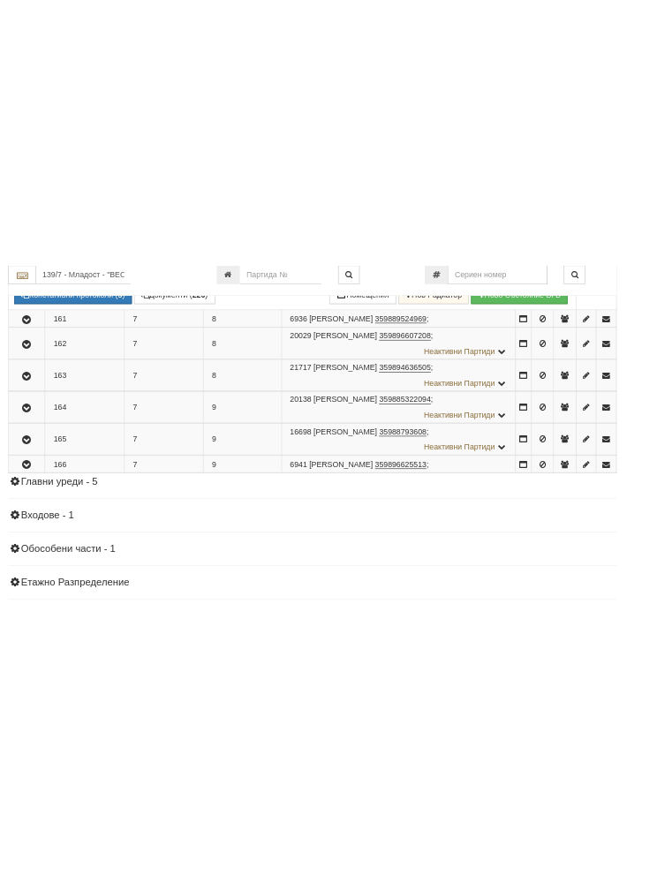
scroll to position [1192, 0]
